Goal: Check status: Check status

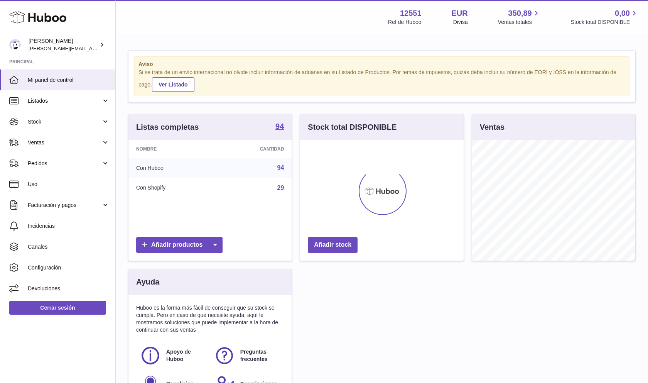
scroll to position [120, 164]
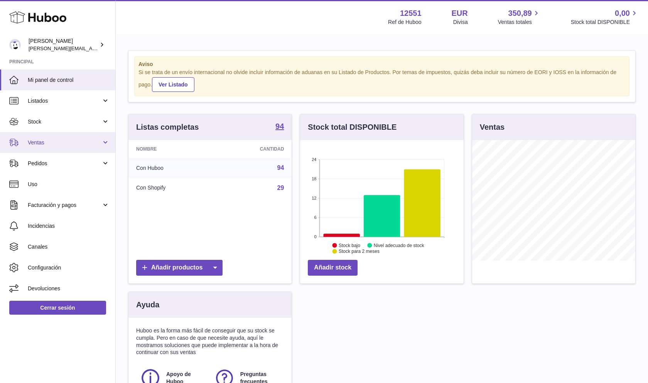
click at [84, 142] on span "Ventas" at bounding box center [65, 142] width 74 height 7
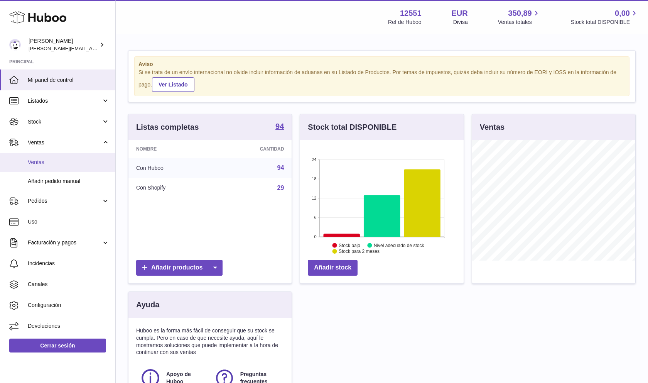
click at [84, 160] on span "Ventas" at bounding box center [69, 162] width 82 height 7
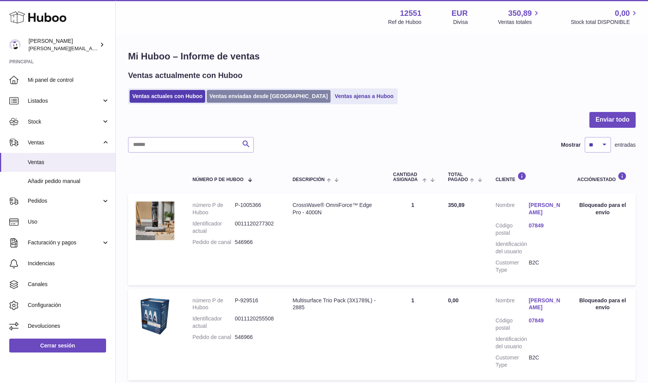
click at [242, 99] on link "Ventas enviadas desde Huboo" at bounding box center [269, 96] width 124 height 13
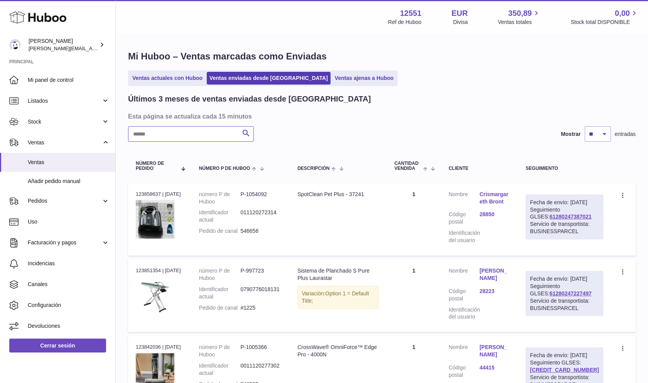
click at [181, 133] on input "text" at bounding box center [191, 133] width 126 height 15
type input "*****"
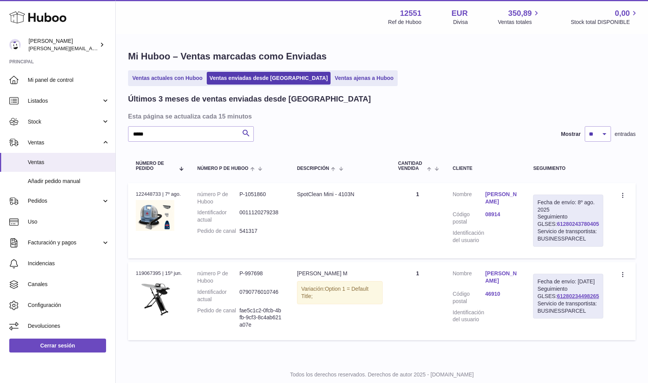
click at [564, 227] on link "61280243780405" at bounding box center [578, 224] width 42 height 6
click at [440, 117] on h3 "Esta página se actualiza cada 15 minutos" at bounding box center [381, 116] width 506 height 8
click at [73, 161] on span "Ventas" at bounding box center [69, 162] width 82 height 7
click at [159, 76] on link "Ventas actuales con Huboo" at bounding box center [168, 78] width 76 height 13
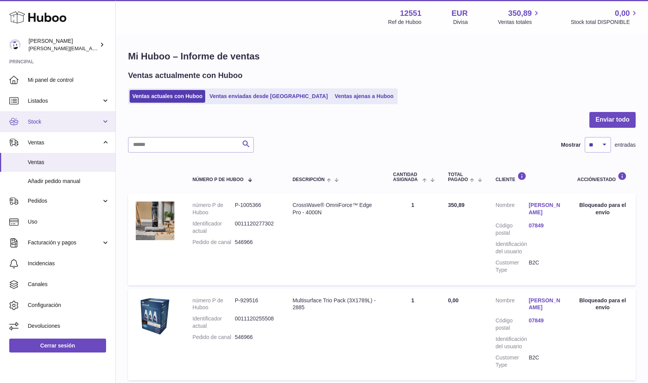
click at [59, 121] on span "Stock" at bounding box center [65, 121] width 74 height 7
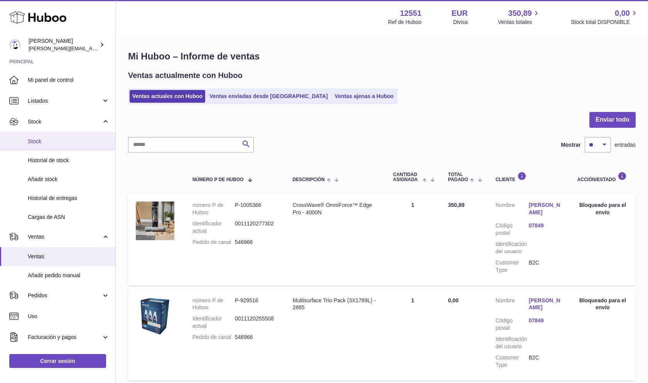
click at [63, 144] on span "Stock" at bounding box center [69, 141] width 82 height 7
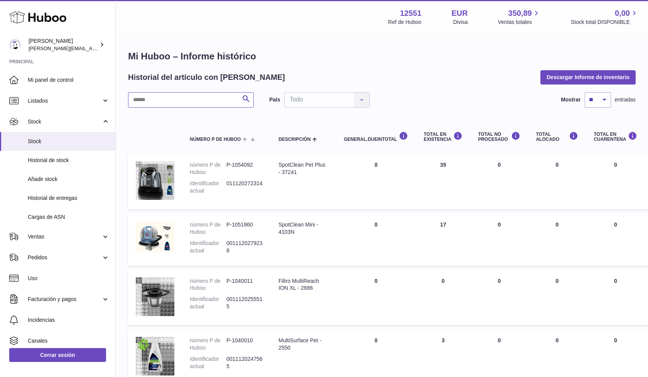
click at [181, 103] on input "text" at bounding box center [191, 99] width 126 height 15
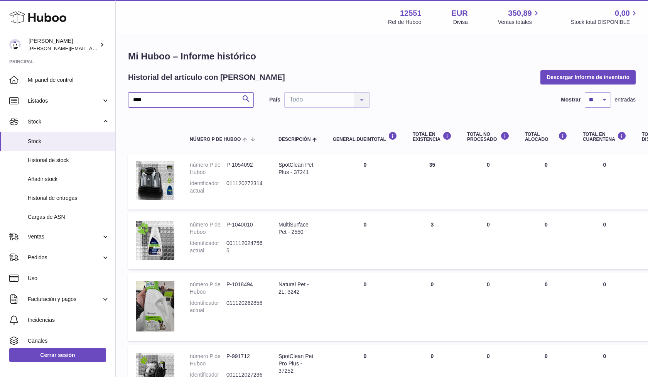
type input "***"
